Goal: Task Accomplishment & Management: Manage account settings

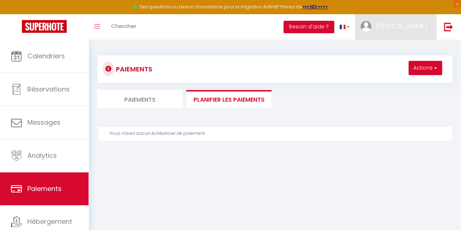
click at [422, 27] on span "[PERSON_NAME]" at bounding box center [401, 26] width 51 height 9
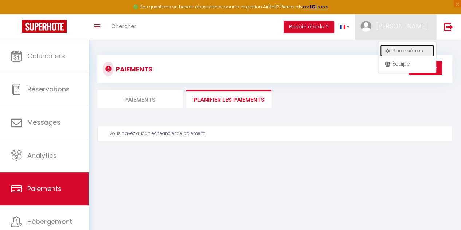
click at [408, 51] on link "Paramètres" at bounding box center [407, 50] width 54 height 12
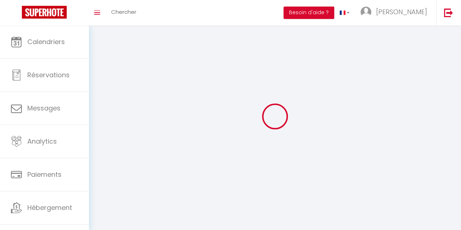
type input "[PERSON_NAME]"
type input "Gauthier"
type input "[PHONE_NUMBER]"
type input "[STREET_ADDRESS]"
type input "85360"
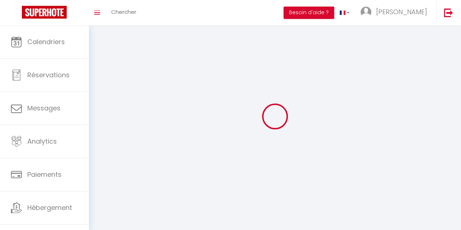
type input "La Tranche sur Mer"
type input "erjGBDRwc6yhxWlzr8kYvijj4"
type input "px7e4PAm8XIZgGpJszdOWSbWz"
type input "erjGBDRwc6yhxWlzr8kYvijj4"
type input "px7e4PAm8XIZgGpJszdOWSbWz"
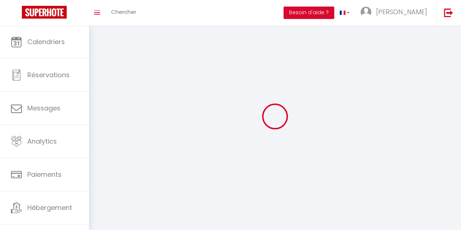
type input "[URL][DOMAIN_NAME]"
select select "28"
select select "fr"
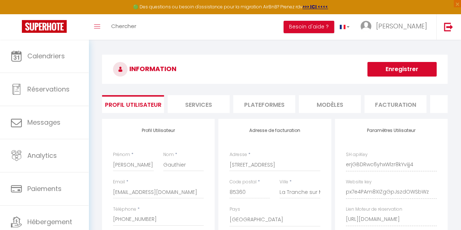
click at [201, 110] on li "Services" at bounding box center [199, 104] width 62 height 18
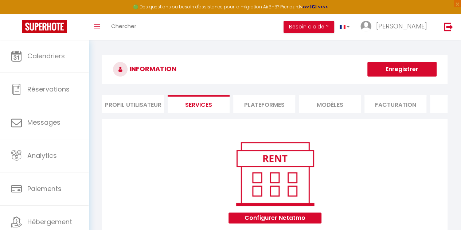
click at [259, 109] on li "Plateformes" at bounding box center [264, 104] width 62 height 18
